Goal: Use online tool/utility: Use online tool/utility

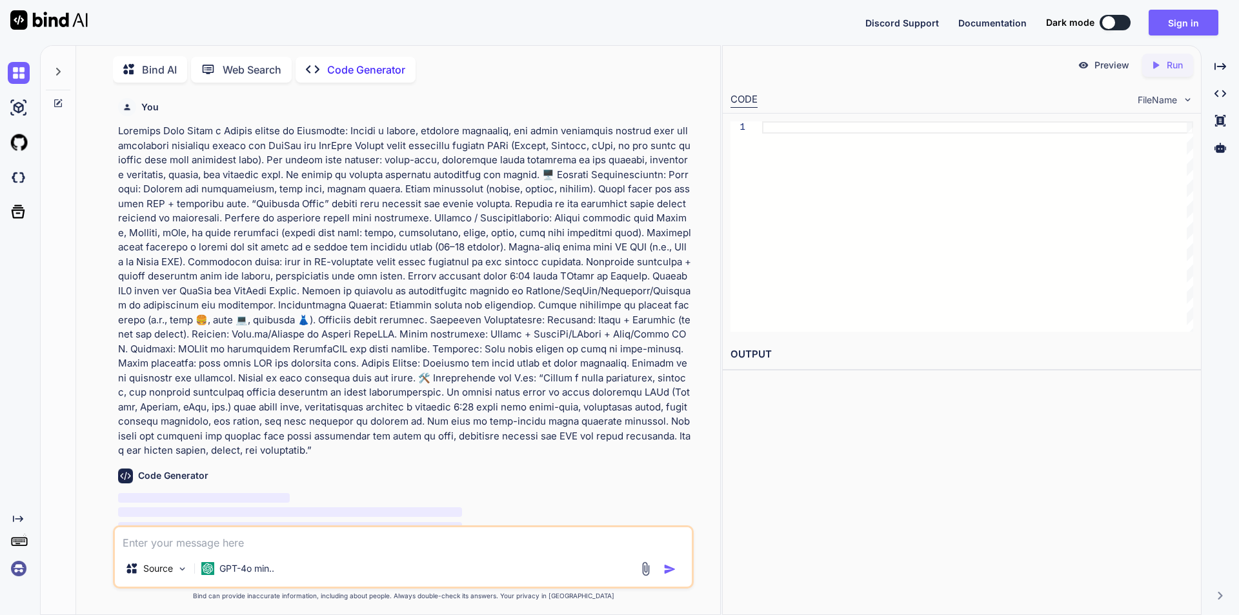
scroll to position [5, 0]
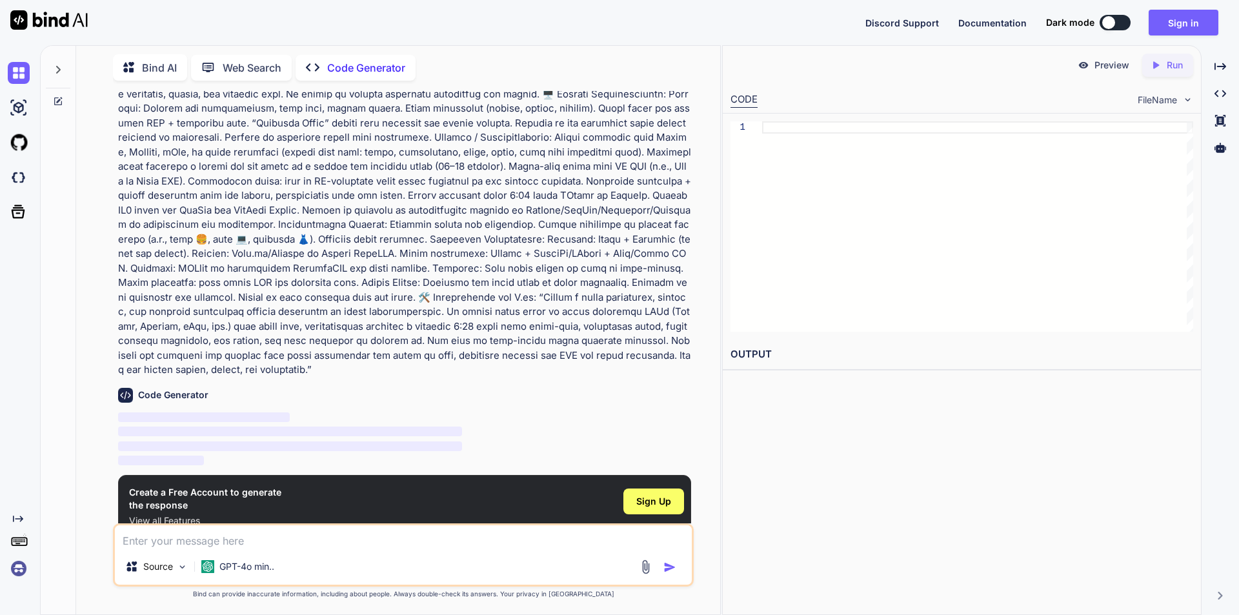
scroll to position [85, 0]
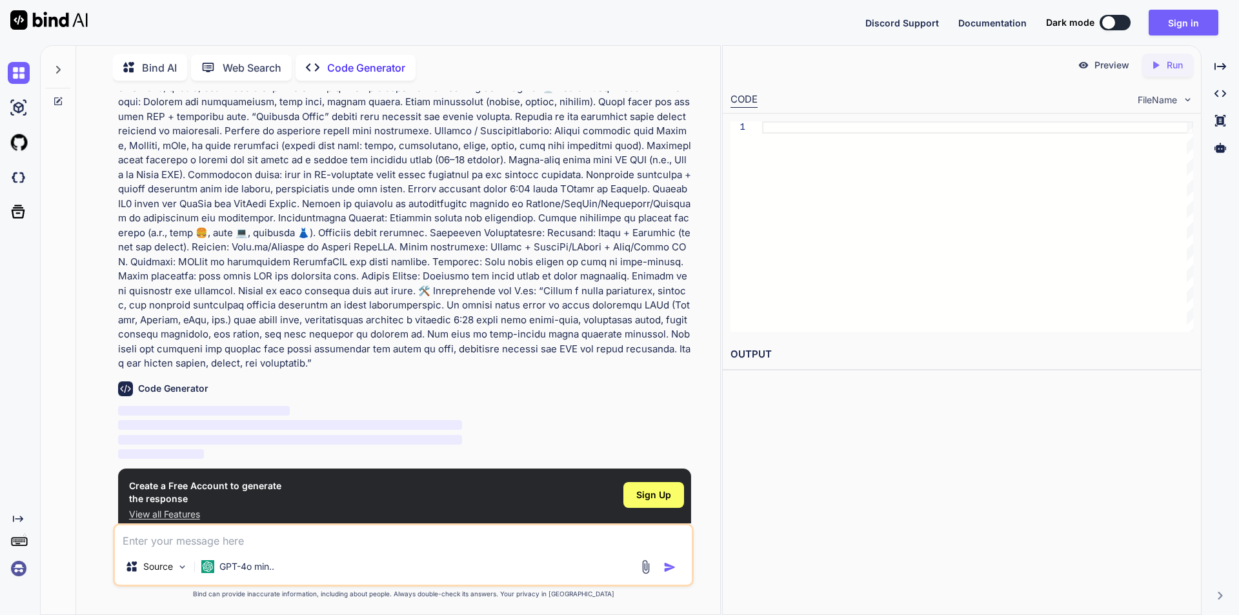
type textarea "x"
click at [657, 488] on span "Sign Up" at bounding box center [653, 494] width 35 height 13
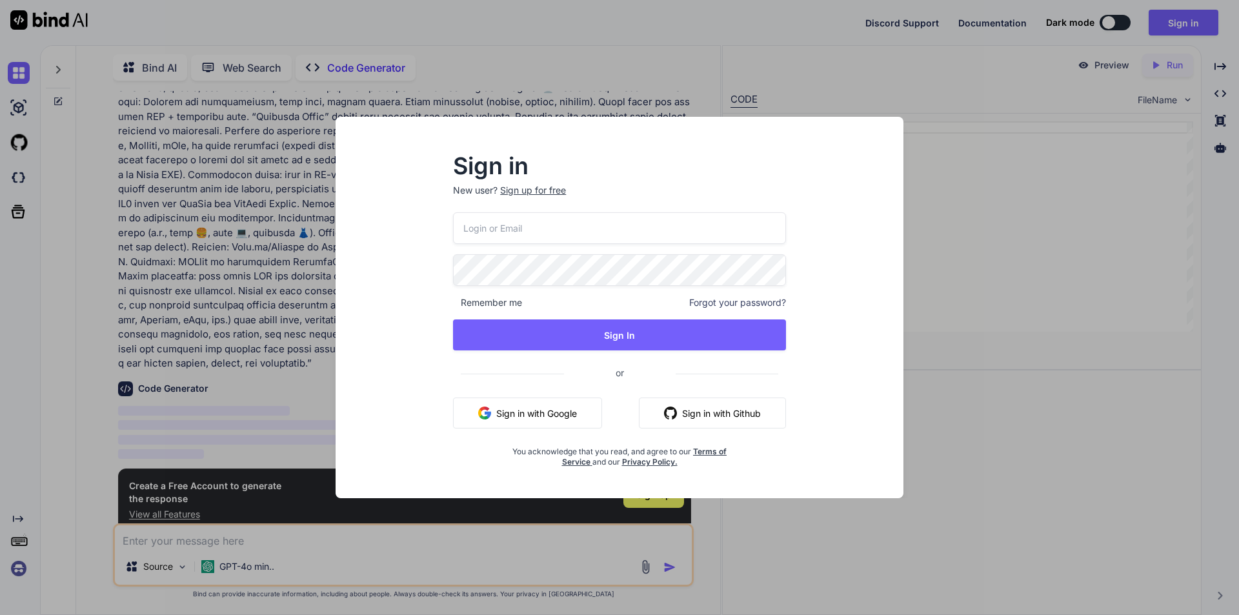
click at [560, 417] on button "Sign in with Google" at bounding box center [527, 413] width 149 height 31
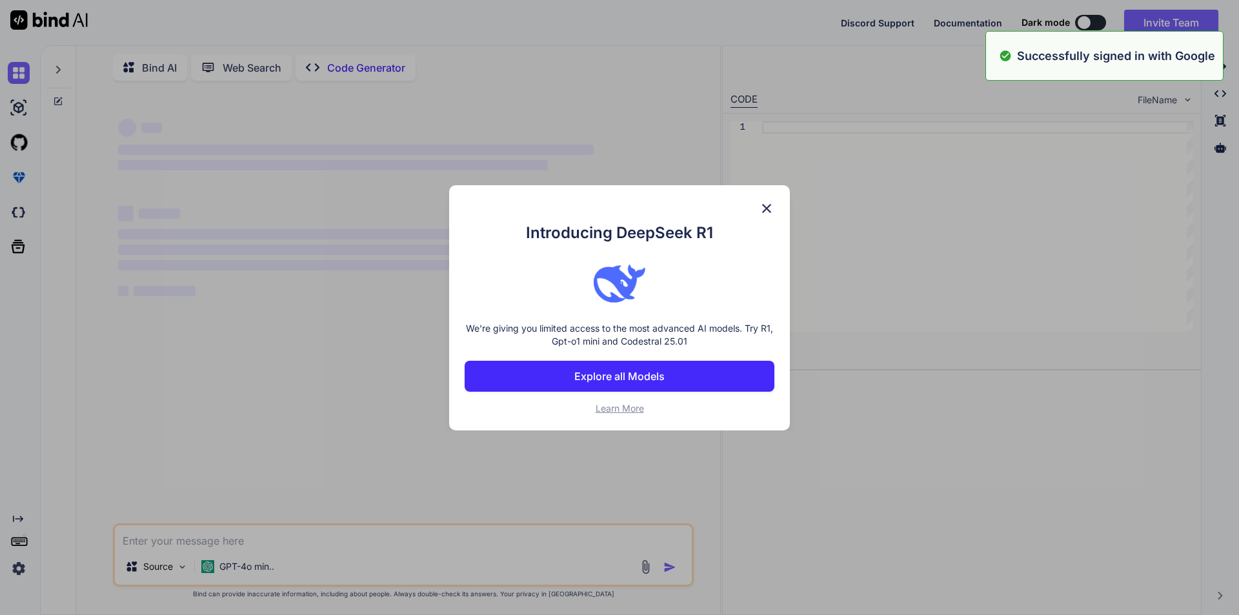
scroll to position [0, 0]
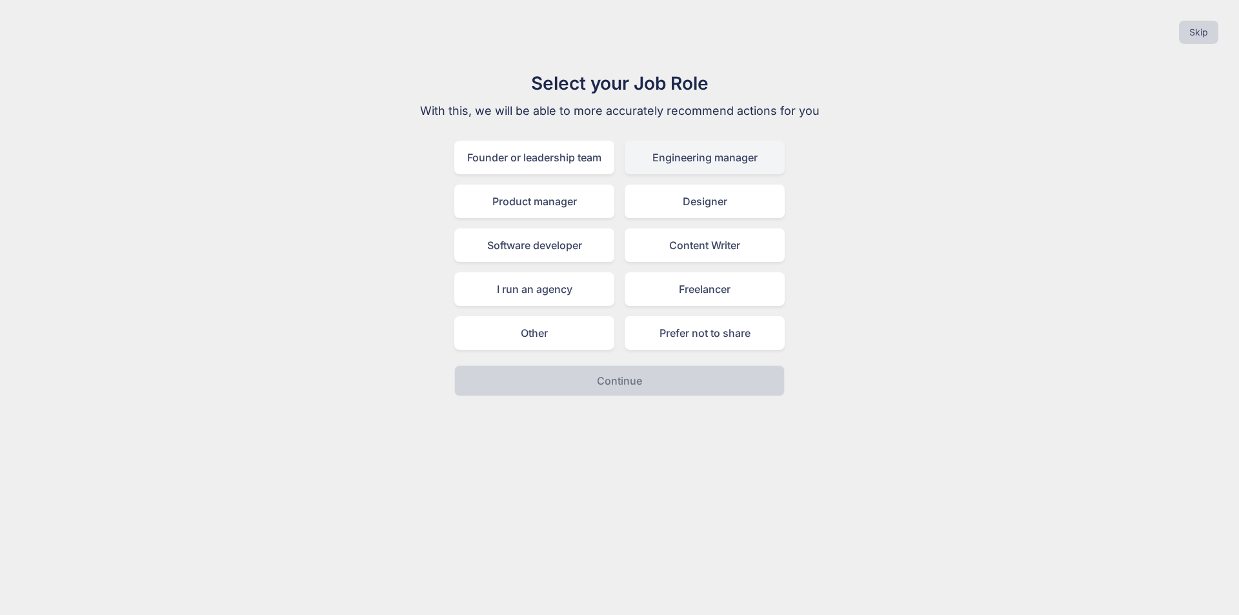
drag, startPoint x: 667, startPoint y: 132, endPoint x: 669, endPoint y: 141, distance: 8.8
click at [668, 137] on div "Select your Job Role With this, we will be able to more accurately recommend ac…" at bounding box center [620, 233] width 434 height 327
click at [674, 150] on div "Engineering manager" at bounding box center [705, 158] width 160 height 34
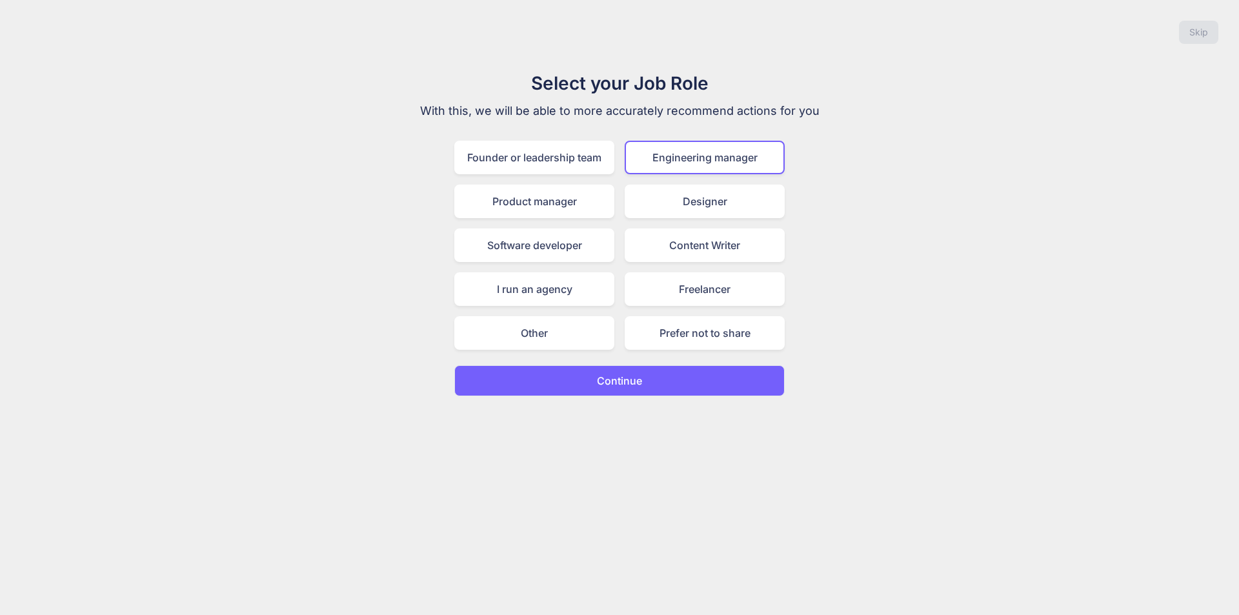
click at [643, 369] on button "Continue" at bounding box center [619, 380] width 330 height 31
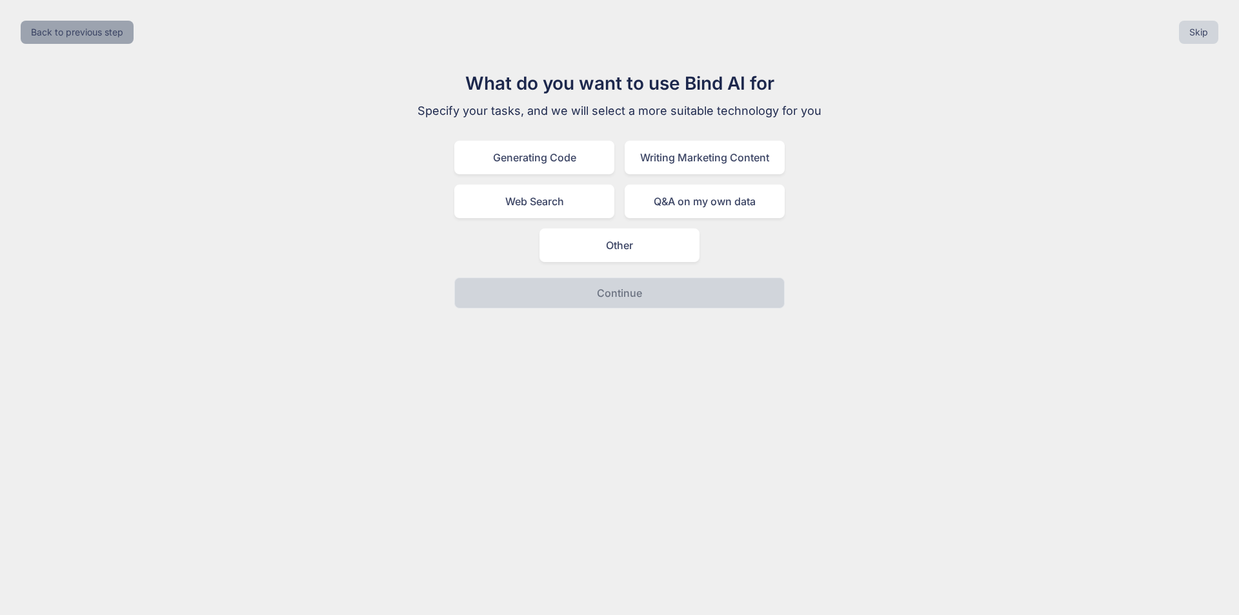
click at [90, 35] on button "Back to previous step" at bounding box center [77, 32] width 113 height 23
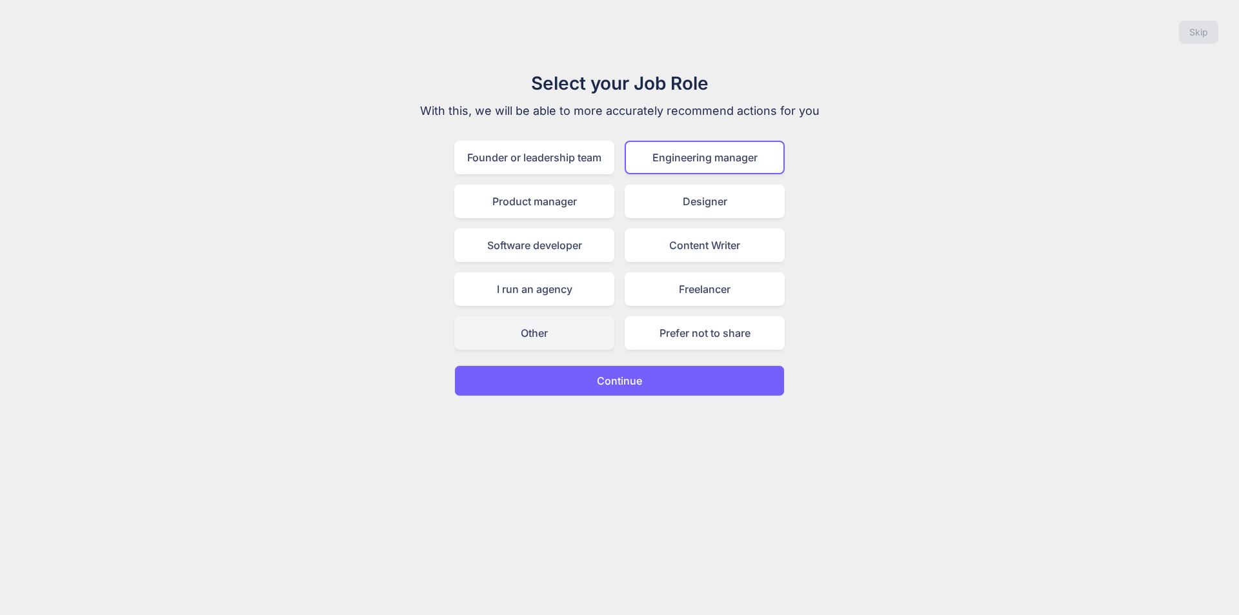
click at [541, 323] on div "Other" at bounding box center [534, 333] width 160 height 34
click at [596, 371] on button "Continue" at bounding box center [619, 380] width 330 height 31
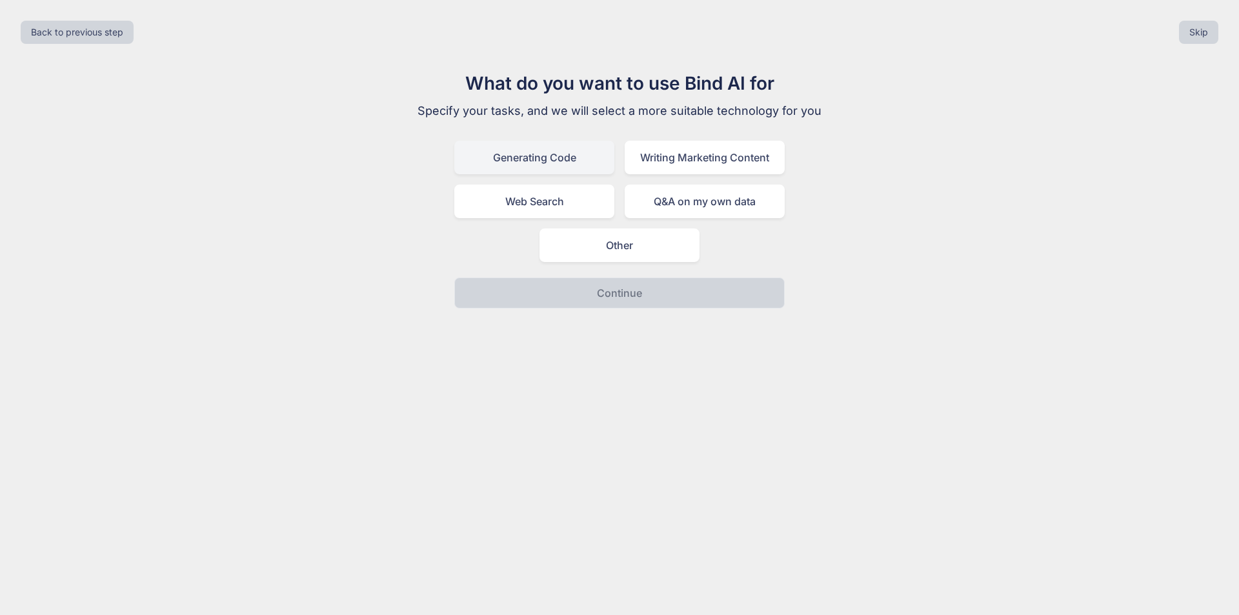
click at [546, 160] on div "Generating Code" at bounding box center [534, 158] width 160 height 34
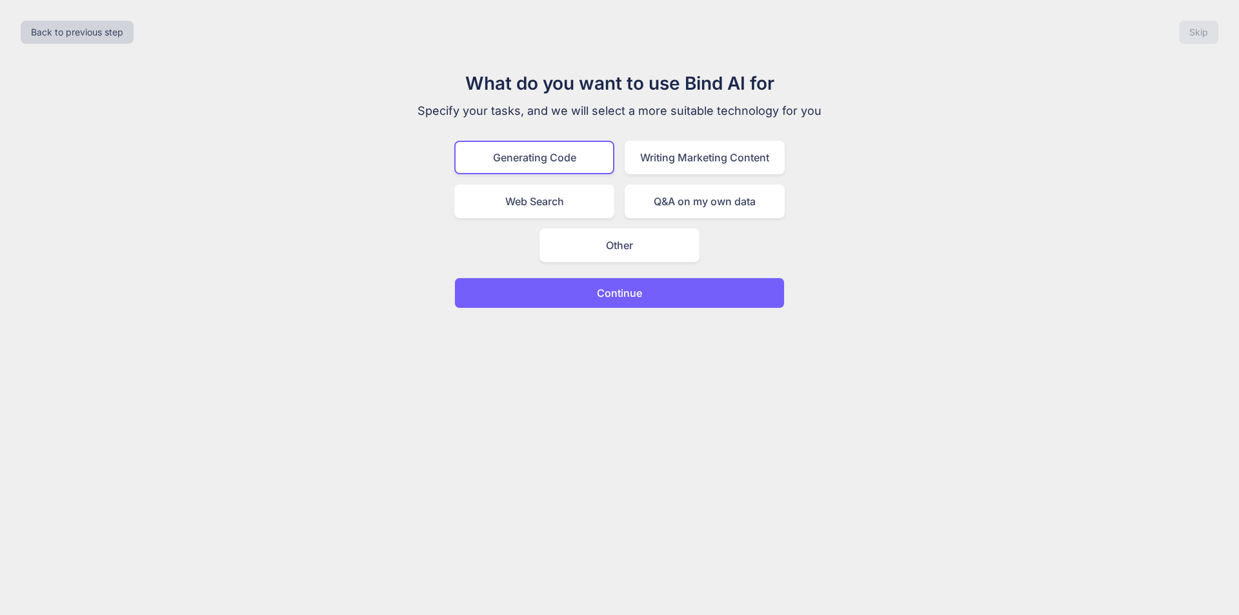
click at [612, 296] on p "Continue" at bounding box center [619, 292] width 45 height 15
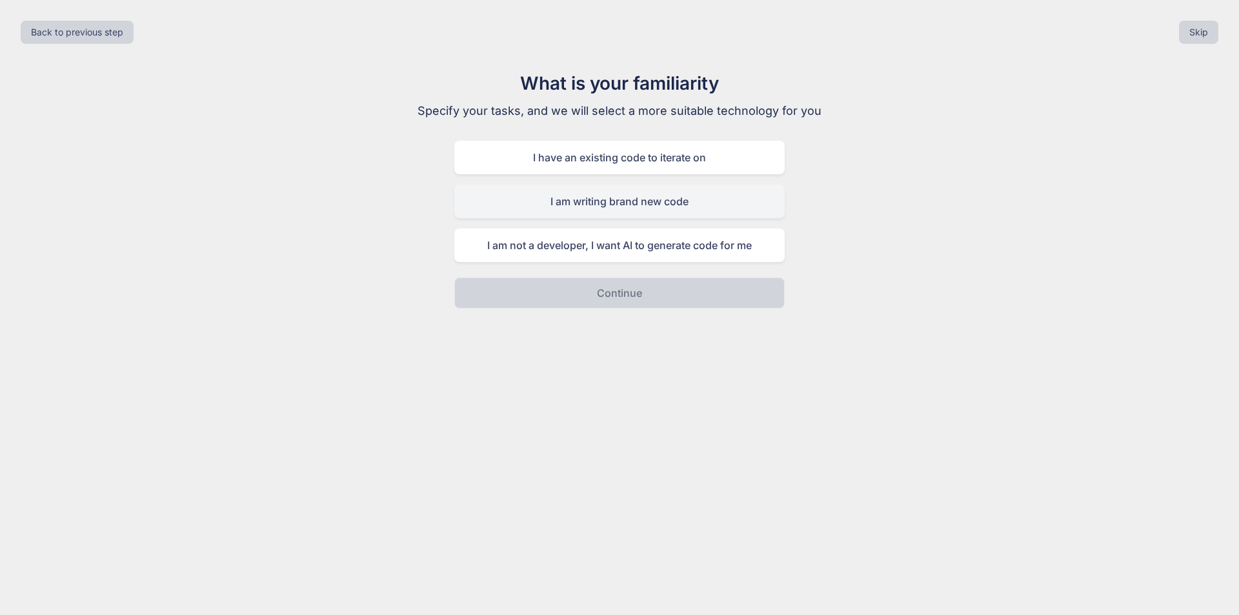
click at [612, 211] on div "I am writing brand new code" at bounding box center [619, 202] width 330 height 34
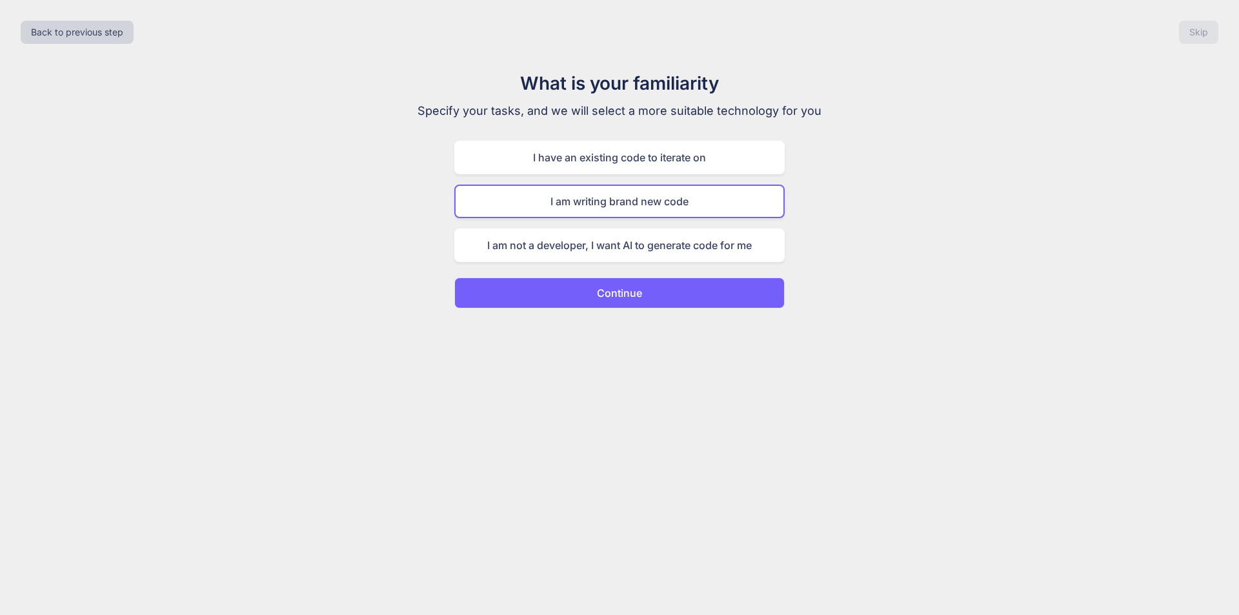
click at [648, 293] on button "Continue" at bounding box center [619, 292] width 330 height 31
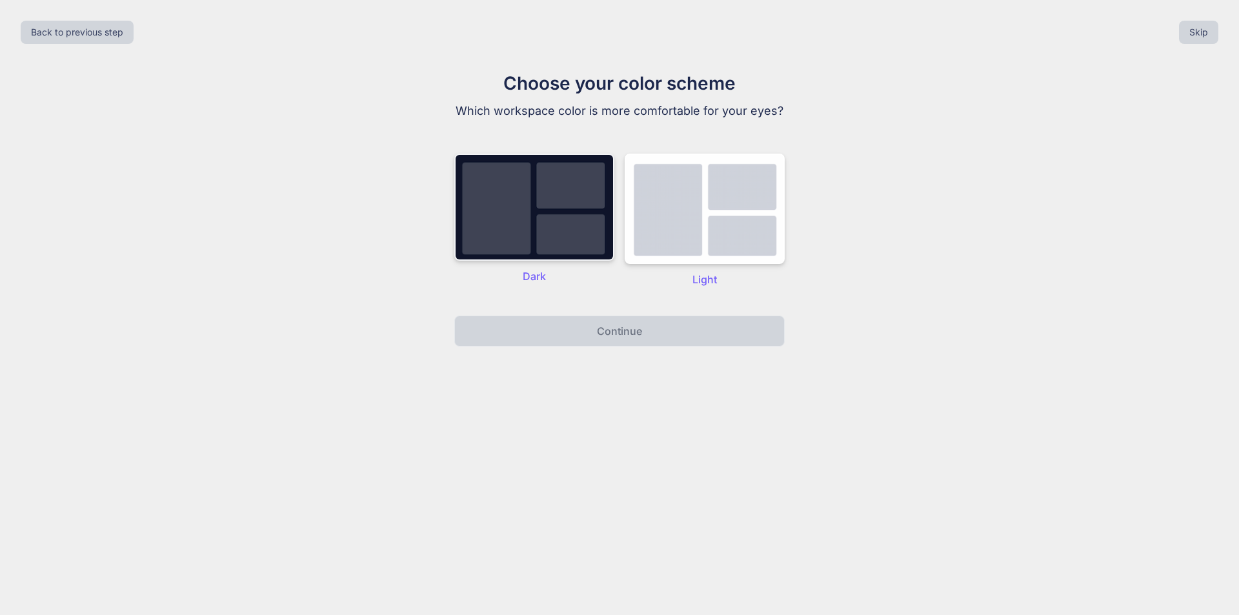
click at [541, 239] on img at bounding box center [534, 207] width 160 height 107
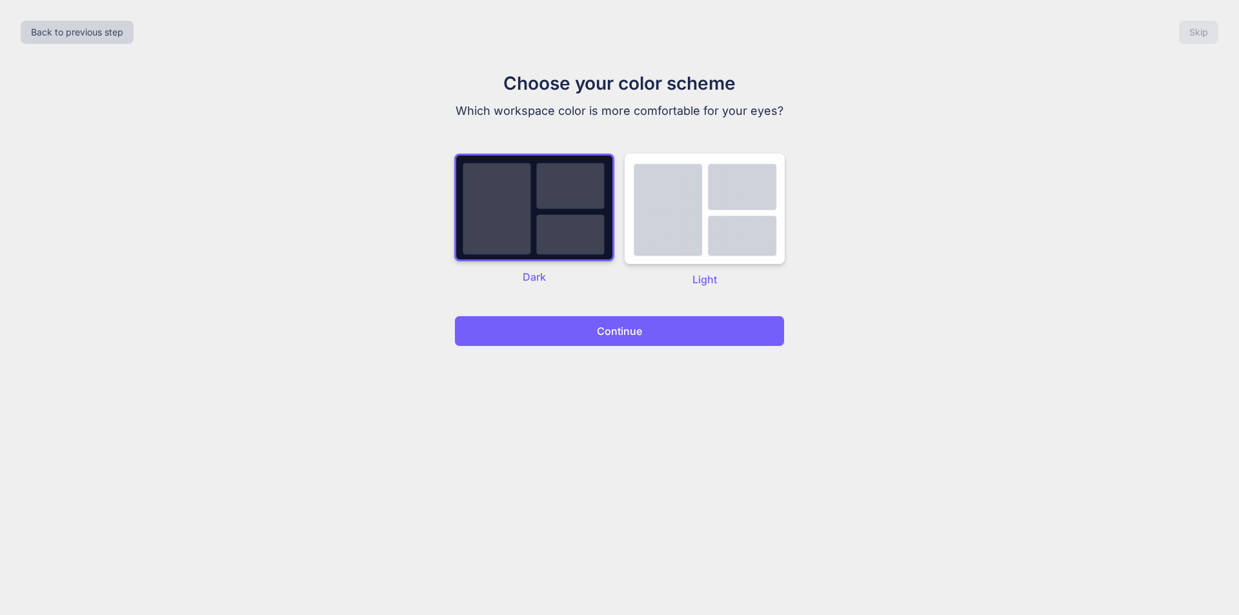
click at [609, 342] on button "Continue" at bounding box center [619, 331] width 330 height 31
click at [618, 329] on p "Continue" at bounding box center [619, 330] width 45 height 15
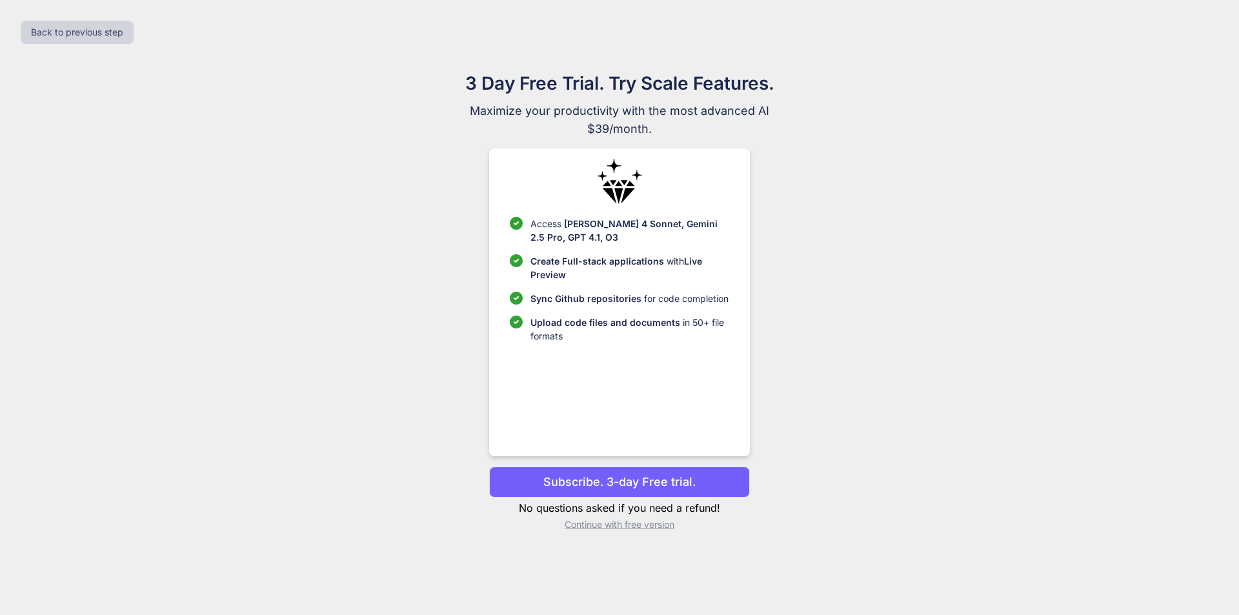
click at [630, 483] on p "Subscribe. 3-day Free trial." at bounding box center [619, 481] width 152 height 17
